Goal: Information Seeking & Learning: Learn about a topic

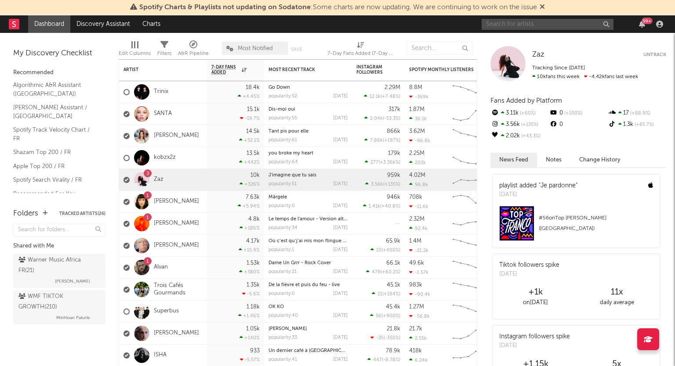
click at [501, 27] on input "text" at bounding box center [548, 24] width 132 height 11
type input "air"
click at [533, 26] on input "air" at bounding box center [548, 24] width 132 height 11
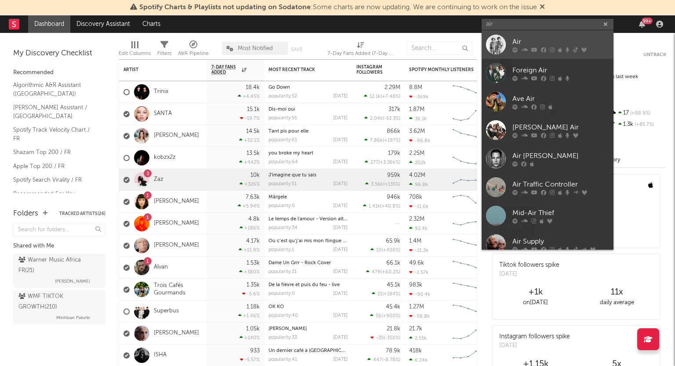
click at [538, 40] on div "Air" at bounding box center [560, 41] width 97 height 11
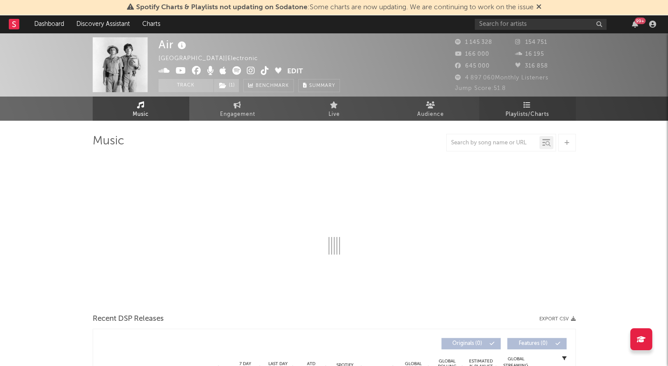
click at [531, 112] on span "Playlists/Charts" at bounding box center [527, 114] width 43 height 11
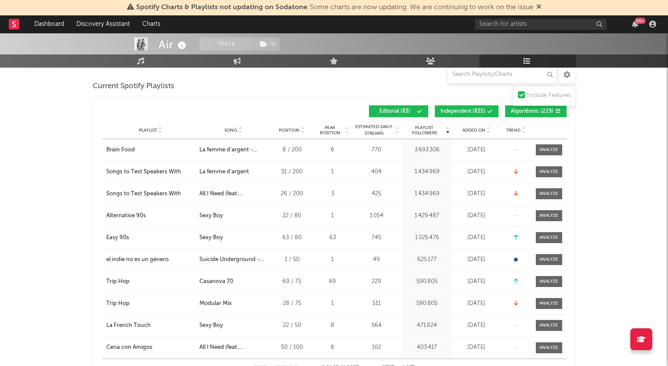
scroll to position [121, 0]
click at [482, 127] on span "Added On" at bounding box center [474, 129] width 23 height 5
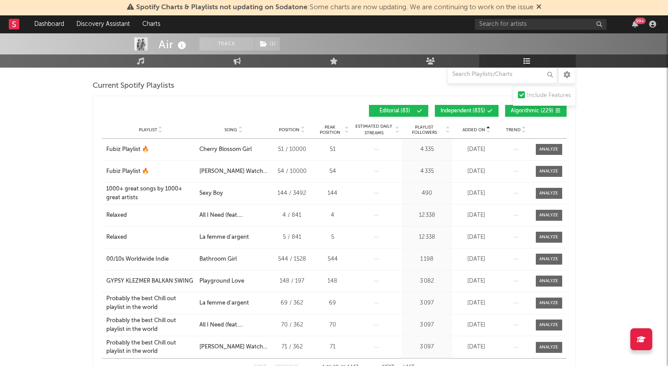
click at [482, 127] on span "Added On" at bounding box center [474, 129] width 23 height 5
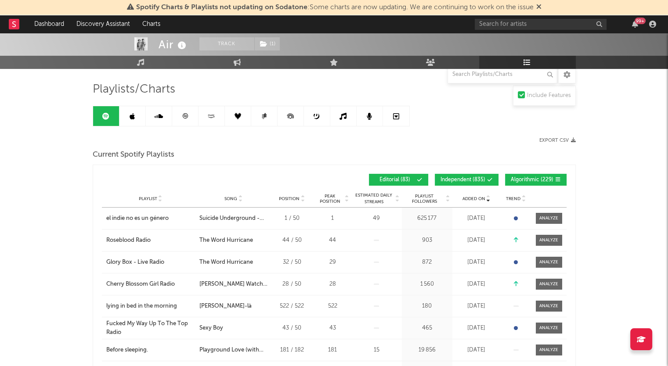
scroll to position [0, 0]
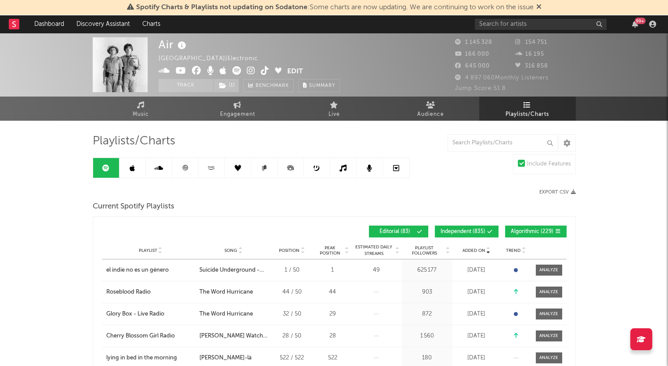
click at [141, 162] on link at bounding box center [132, 168] width 26 height 20
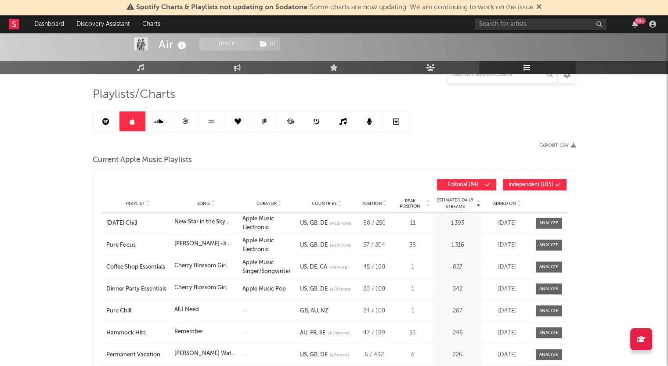
scroll to position [62, 0]
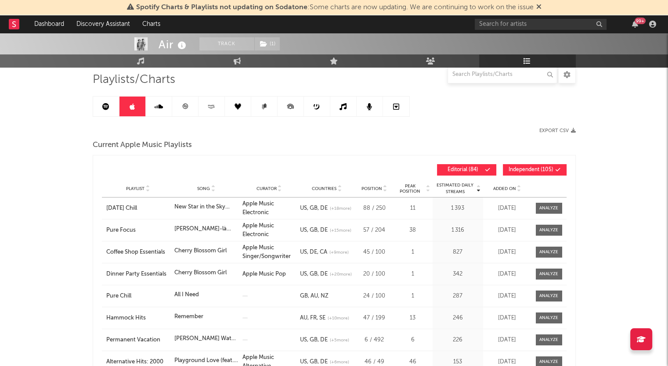
click at [501, 187] on span "Added On" at bounding box center [504, 188] width 23 height 5
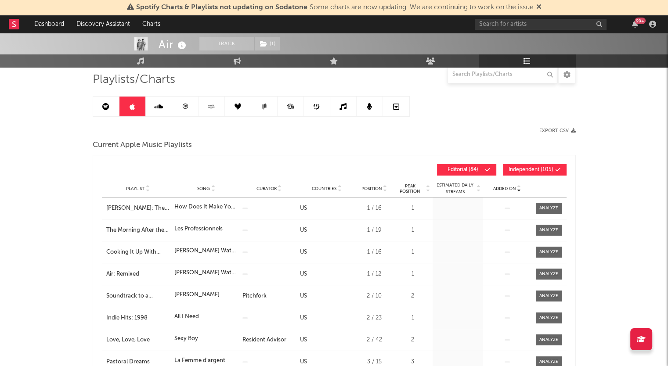
click at [501, 187] on span "Added On" at bounding box center [504, 188] width 23 height 5
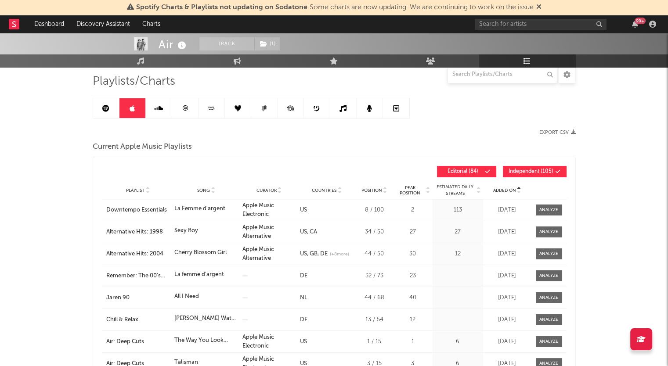
scroll to position [60, 0]
click at [502, 188] on span "Added On" at bounding box center [504, 190] width 23 height 5
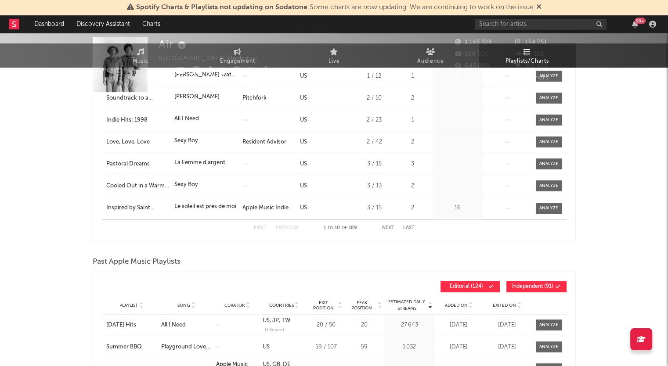
scroll to position [0, 0]
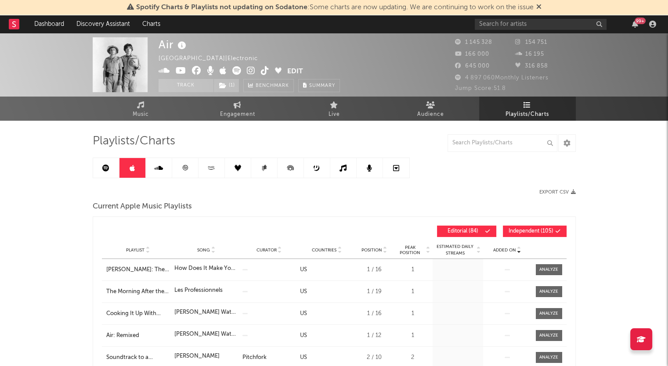
click at [184, 176] on link at bounding box center [185, 168] width 26 height 20
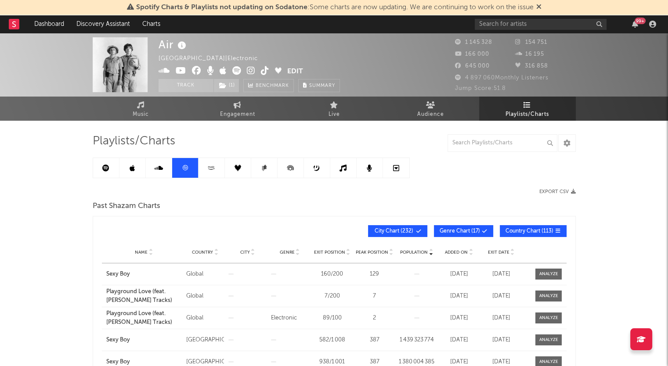
click at [114, 164] on link at bounding box center [106, 168] width 26 height 20
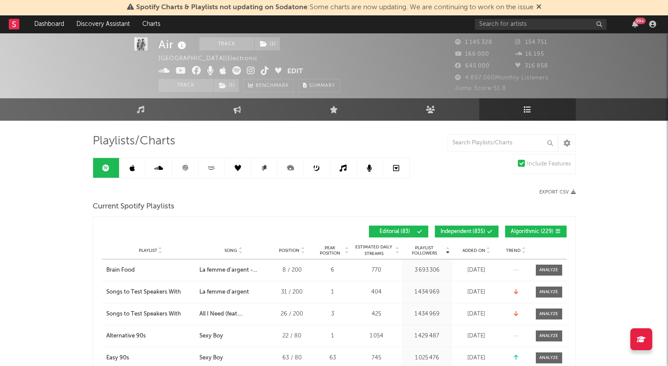
scroll to position [15, 0]
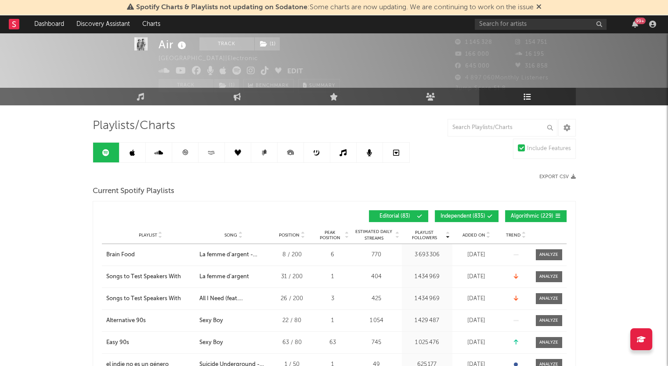
click at [125, 155] on link at bounding box center [132, 153] width 26 height 20
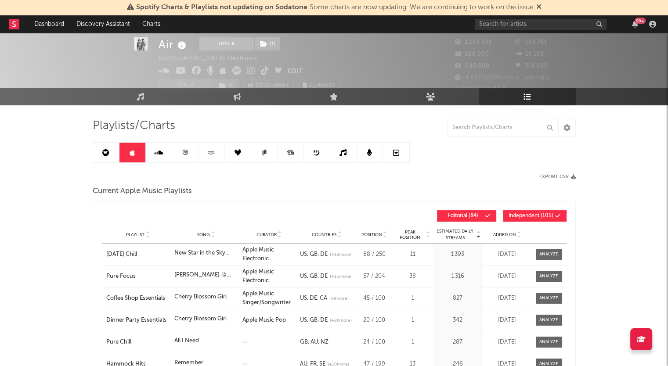
click at [503, 233] on span "Added On" at bounding box center [504, 234] width 23 height 5
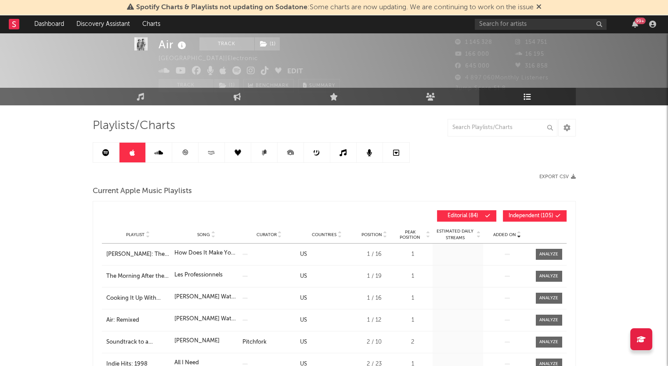
click at [503, 233] on span "Added On" at bounding box center [504, 234] width 23 height 5
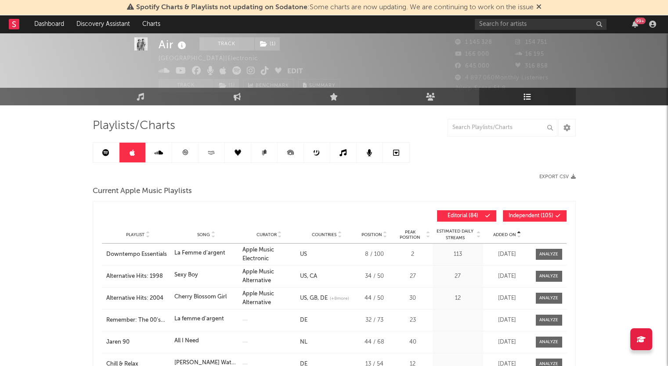
click at [187, 152] on icon at bounding box center [184, 152] width 5 height 5
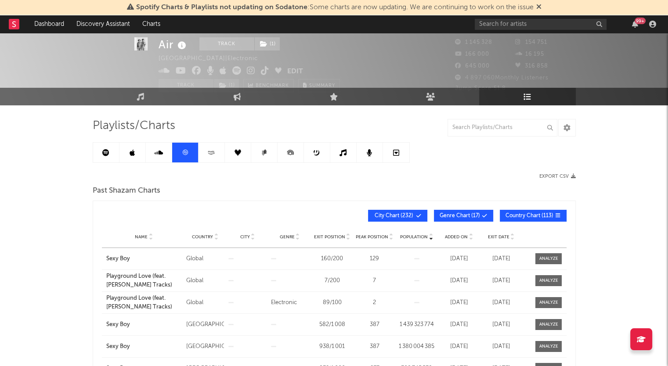
click at [106, 147] on link at bounding box center [106, 153] width 26 height 20
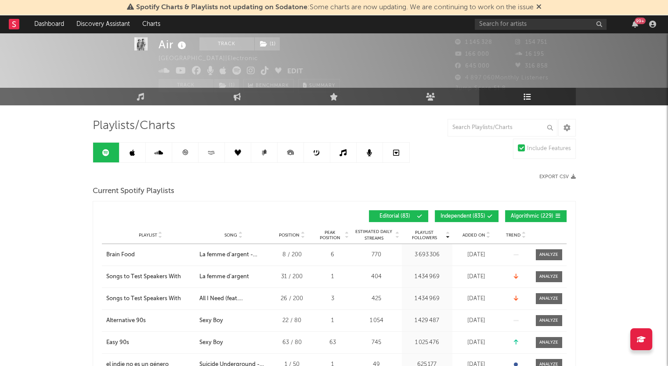
click at [476, 237] on span "Added On" at bounding box center [474, 235] width 23 height 5
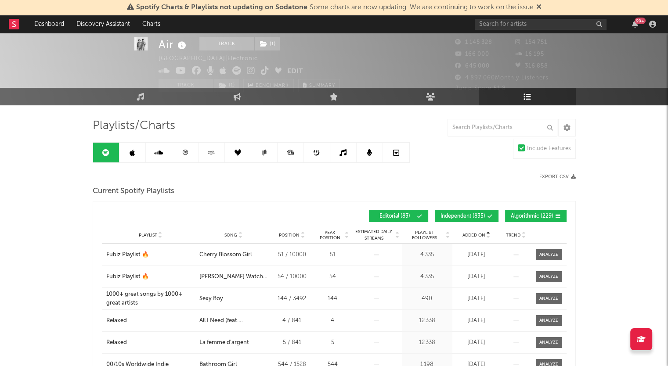
click at [476, 237] on span "Added On" at bounding box center [474, 235] width 23 height 5
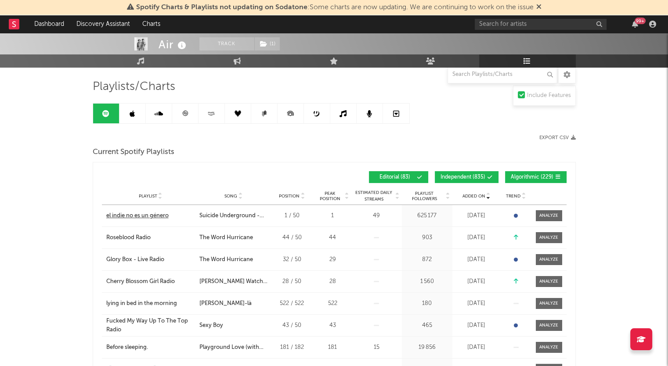
scroll to position [60, 0]
